Goal: Information Seeking & Learning: Find specific fact

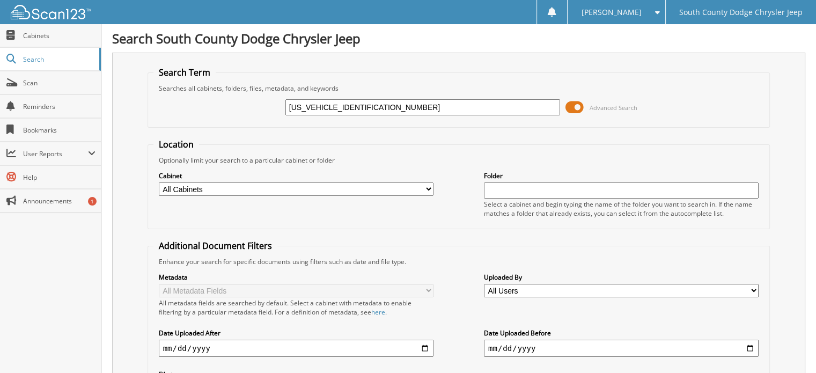
drag, startPoint x: 395, startPoint y: 107, endPoint x: 213, endPoint y: 109, distance: 181.3
click at [215, 109] on div "[US_VEHICLE_IDENTIFICATION_NUMBER] Advanced Search" at bounding box center [458, 107] width 611 height 29
paste input "4PJMDX4LD557467"
type input "[US_VEHICLE_IDENTIFICATION_NUMBER]"
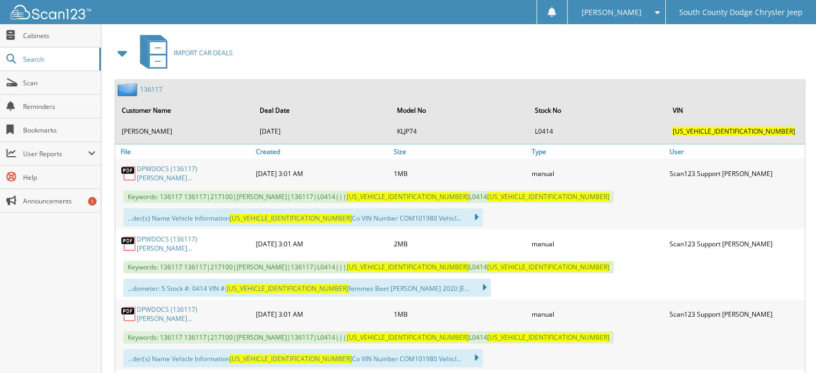
scroll to position [483, 0]
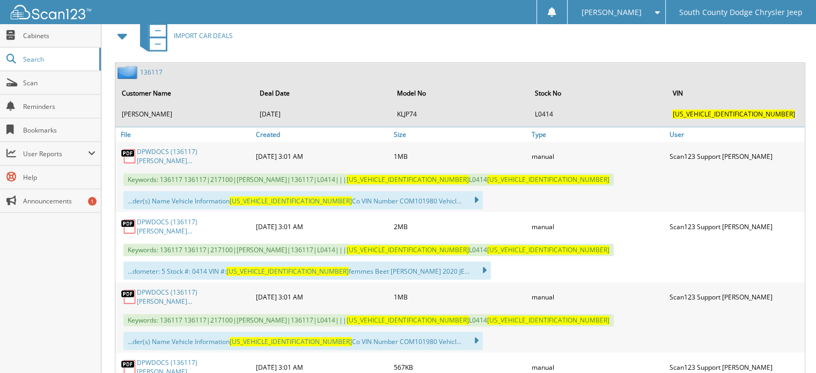
click at [193, 217] on link "DPWDOCS (136117) JACQUELINE RICHARDSO..." at bounding box center [194, 226] width 114 height 18
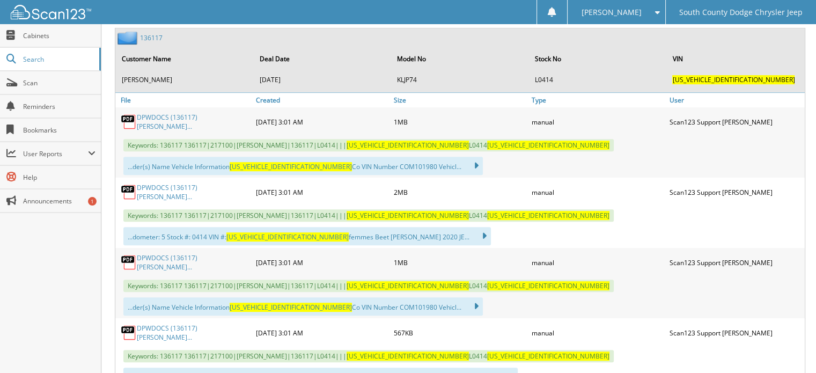
scroll to position [536, 0]
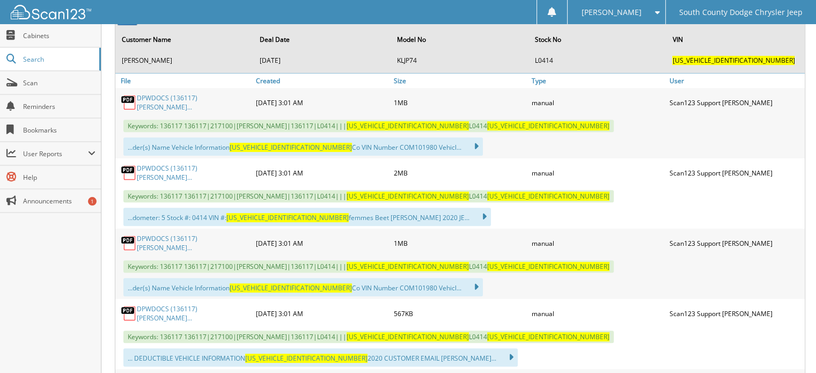
click at [180, 234] on link "DPWDOCS (136117) JACQUELINE RICHARDSO..." at bounding box center [194, 243] width 114 height 18
click at [164, 304] on link "DPWDOCS (136117) JACQUELINE RICHARDSO..." at bounding box center [194, 313] width 114 height 18
